Goal: Complete application form: Complete application form

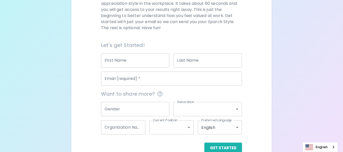
scroll to position [86, 0]
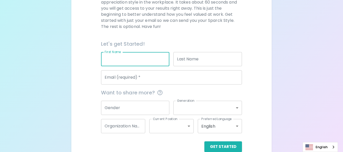
click at [152, 57] on input "First Name" at bounding box center [135, 59] width 69 height 14
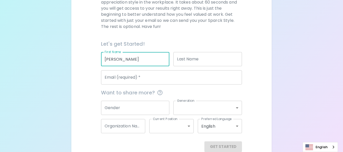
type input "[PERSON_NAME]"
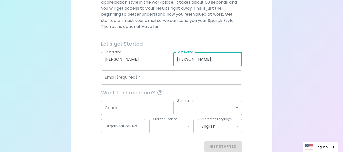
type input "[PERSON_NAME]"
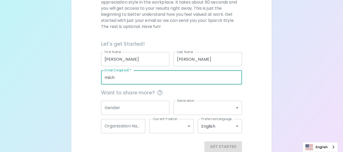
type input "[PERSON_NAME][EMAIL_ADDRESS][DOMAIN_NAME]"
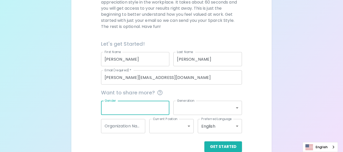
click at [154, 107] on input "Gender" at bounding box center [135, 108] width 69 height 14
type input "f"
type input "[DEMOGRAPHIC_DATA]"
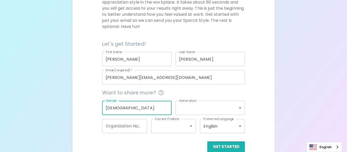
click at [236, 108] on body "Sparck Appreciation Style Quiz We are so excited to work with you to uncover yo…" at bounding box center [173, 38] width 347 height 248
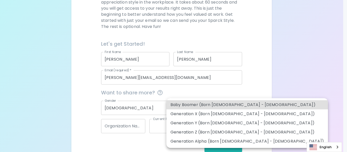
click at [228, 113] on li "Generation X (Born [DEMOGRAPHIC_DATA] - [DEMOGRAPHIC_DATA])" at bounding box center [246, 113] width 161 height 9
type input "generation_x"
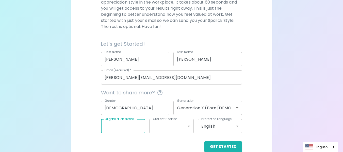
click at [141, 128] on input "Organization Name" at bounding box center [123, 126] width 44 height 14
type input "39 Blackdiamonds"
drag, startPoint x: 142, startPoint y: 128, endPoint x: 102, endPoint y: 129, distance: 39.8
click at [102, 129] on input "39 Blackdiamonds" at bounding box center [123, 126] width 44 height 14
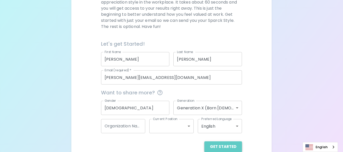
click at [227, 144] on button "Get Started" at bounding box center [223, 146] width 38 height 11
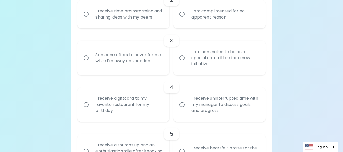
scroll to position [213, 0]
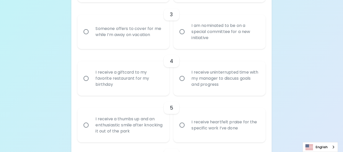
click at [88, 37] on input "Someone offers to cover for me while I’m away on vacation" at bounding box center [86, 31] width 11 height 11
radio input "true"
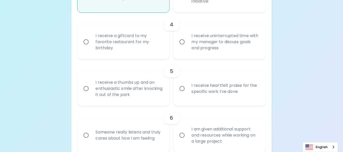
scroll to position [253, 0]
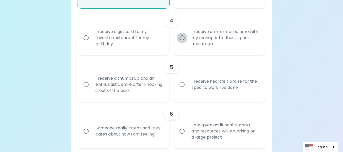
click at [183, 43] on input "I receive uninterrupted time with my manager to discuss goals and progress" at bounding box center [182, 37] width 11 height 11
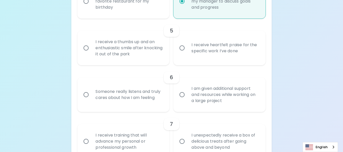
scroll to position [294, 0]
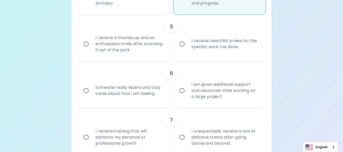
radio input "true"
click at [86, 49] on input "I receive a thumbs up and an enthusiastic smile after knocking it out of the pa…" at bounding box center [86, 44] width 11 height 11
radio input "false"
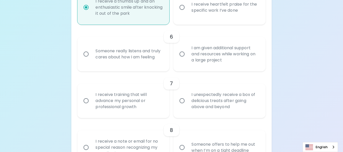
scroll to position [334, 0]
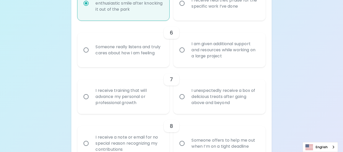
radio input "true"
click at [87, 55] on input "Someone really listens and truly cares about how I am feeling" at bounding box center [86, 50] width 11 height 11
radio input "false"
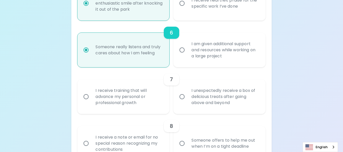
scroll to position [375, 0]
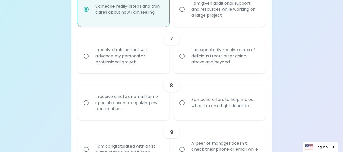
radio input "true"
click at [87, 61] on input "I receive training that will advance my personal or professional growth" at bounding box center [86, 56] width 11 height 11
radio input "false"
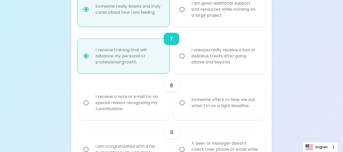
scroll to position [416, 0]
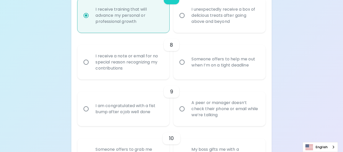
radio input "true"
click at [182, 67] on input "Someone offers to help me out when I’m on a tight deadline" at bounding box center [182, 62] width 11 height 11
radio input "false"
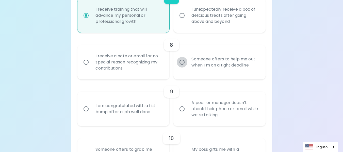
radio input "false"
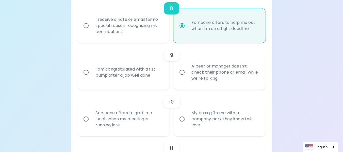
scroll to position [456, 0]
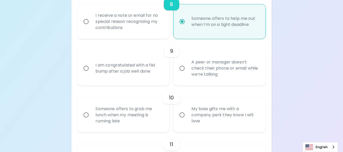
radio input "true"
click at [181, 74] on input "A peer or manager doesn’t check their phone or email while we’re talking" at bounding box center [182, 68] width 11 height 11
radio input "false"
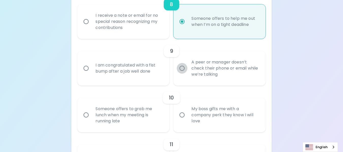
radio input "false"
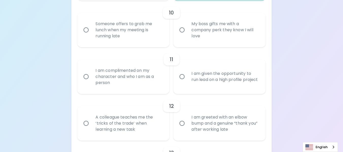
scroll to position [544, 0]
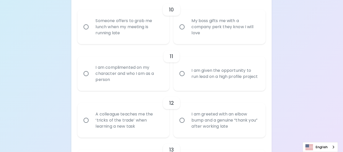
radio input "true"
click at [87, 79] on input "I am complimented on my character and who I am as a person" at bounding box center [86, 73] width 11 height 11
radio input "false"
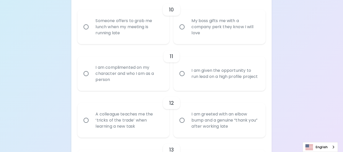
radio input "false"
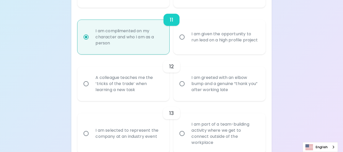
scroll to position [585, 0]
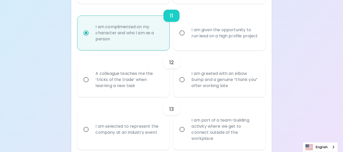
radio input "true"
click at [86, 85] on input "A colleague teaches me the ‘tricks of the trade’ when learning a new task" at bounding box center [86, 79] width 11 height 11
radio input "false"
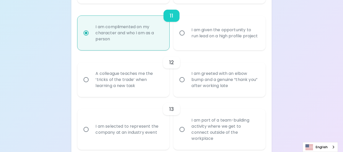
radio input "false"
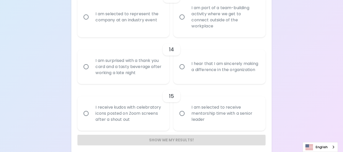
scroll to position [707, 0]
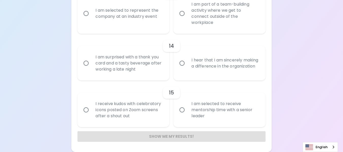
radio input "true"
click at [181, 64] on input "I hear that I am sincerely making a difference in the organization" at bounding box center [182, 63] width 11 height 11
radio input "false"
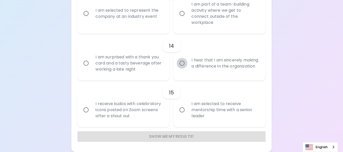
radio input "false"
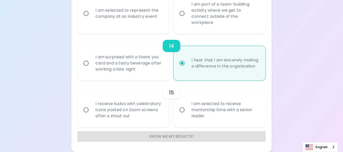
radio input "true"
click at [182, 111] on input "I am selected to receive mentorship time with a senior leader" at bounding box center [182, 110] width 11 height 11
radio input "false"
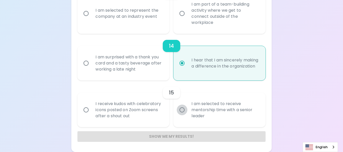
radio input "false"
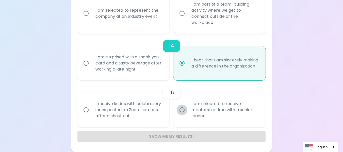
radio input "false"
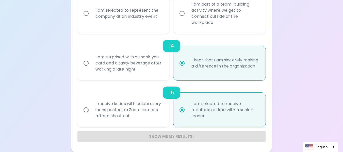
radio input "true"
click at [173, 138] on div "Show me my results!" at bounding box center [171, 136] width 188 height 11
click at [172, 138] on div "Show me my results!" at bounding box center [171, 136] width 188 height 11
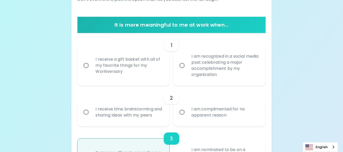
scroll to position [86, 0]
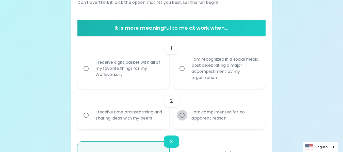
click at [182, 119] on input "I am complimented for no apparent reason" at bounding box center [182, 115] width 11 height 11
radio input "false"
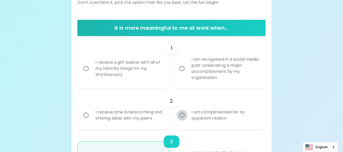
radio input "false"
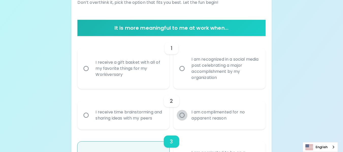
radio input "false"
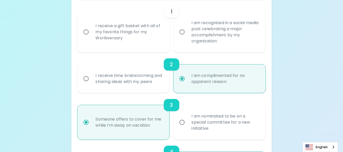
scroll to position [126, 0]
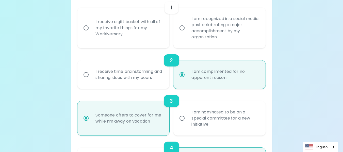
radio input "true"
click at [86, 27] on input "I receive a gift basket with all of my favorite things for my Workiversary" at bounding box center [86, 28] width 11 height 11
radio input "false"
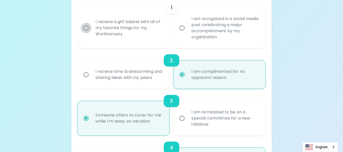
radio input "false"
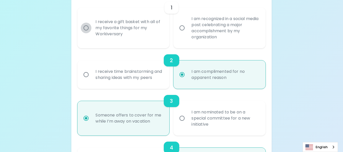
radio input "false"
radio input "true"
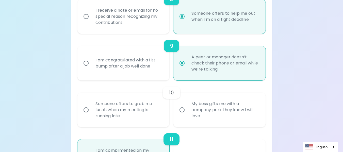
scroll to position [470, 0]
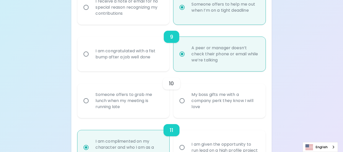
radio input "true"
click at [85, 106] on input "Someone offers to grab me lunch when my meeting is running late" at bounding box center [86, 100] width 11 height 11
radio input "false"
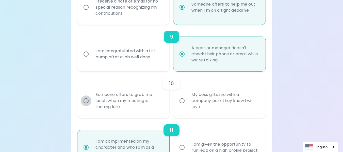
radio input "false"
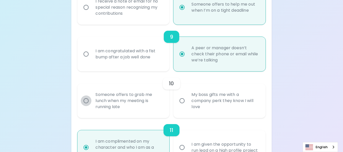
radio input "false"
radio input "true"
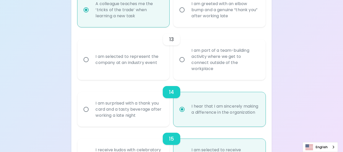
scroll to position [642, 0]
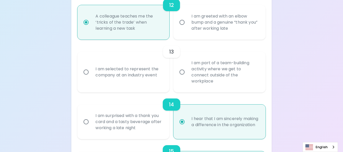
radio input "true"
click at [183, 77] on input "I am part of a team-building activity where we get to connect outside of the wo…" at bounding box center [182, 72] width 11 height 11
radio input "false"
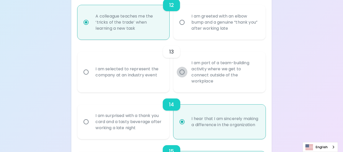
radio input "false"
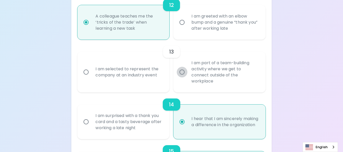
radio input "false"
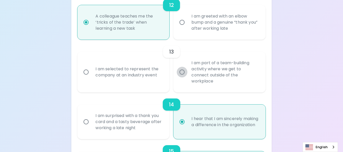
radio input "true"
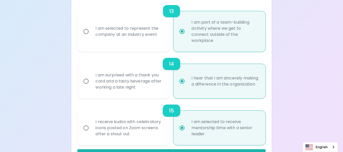
scroll to position [707, 0]
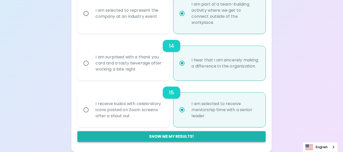
radio input "true"
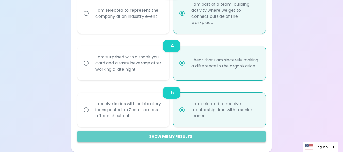
click at [167, 136] on button "Show me my results!" at bounding box center [171, 136] width 188 height 11
radio input "false"
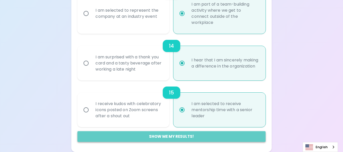
radio input "false"
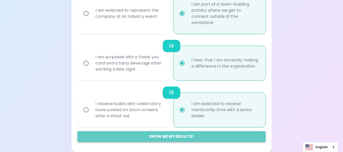
radio input "false"
radio input "true"
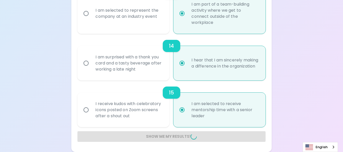
radio input "false"
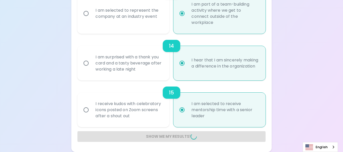
radio input "false"
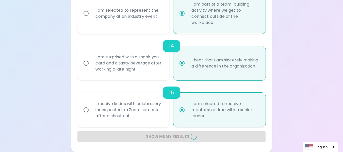
radio input "false"
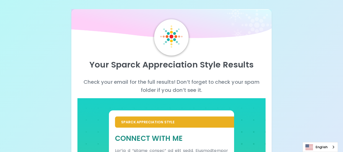
scroll to position [0, 0]
